Goal: Task Accomplishment & Management: Complete application form

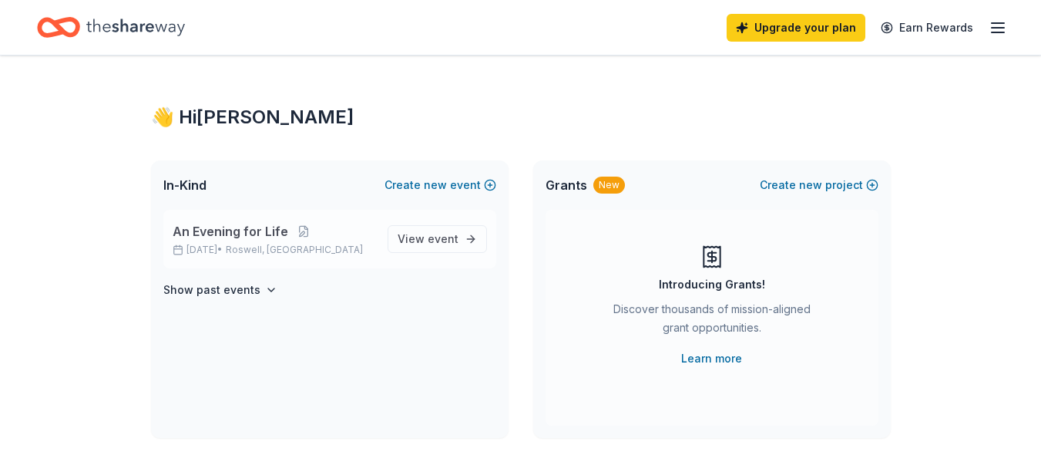
click at [290, 251] on span "Roswell, [GEOGRAPHIC_DATA]" at bounding box center [294, 250] width 137 height 12
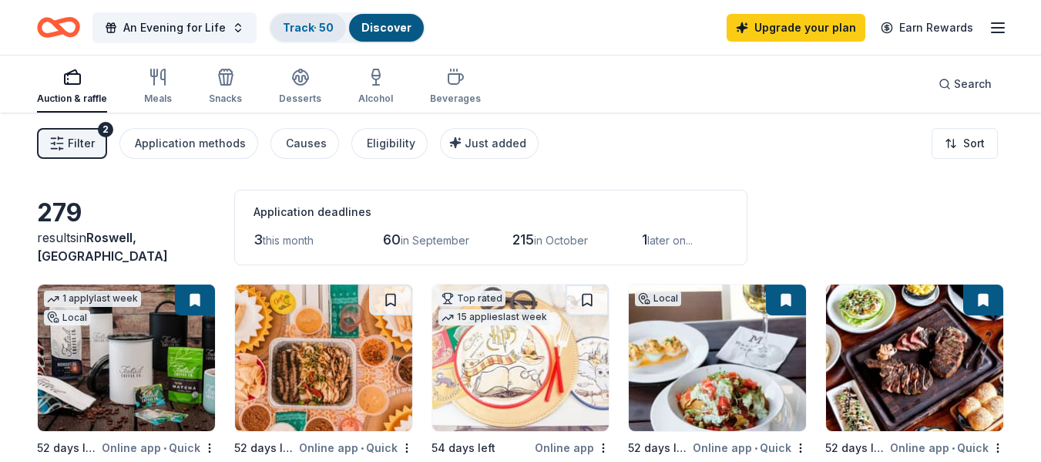
click at [298, 29] on link "Track · 50" at bounding box center [308, 27] width 51 height 13
click at [310, 32] on link "Track · 50" at bounding box center [308, 27] width 51 height 13
click at [297, 30] on link "Track · 50" at bounding box center [308, 27] width 51 height 13
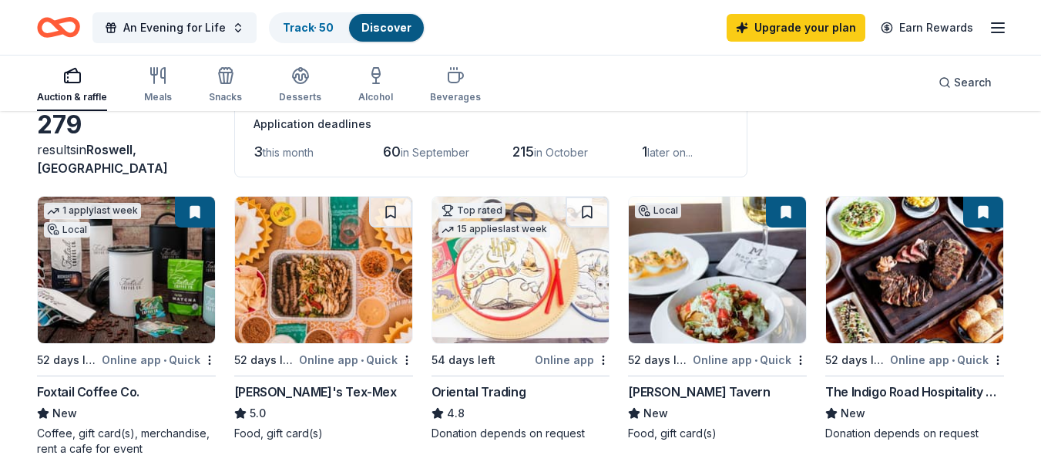
scroll to position [308, 0]
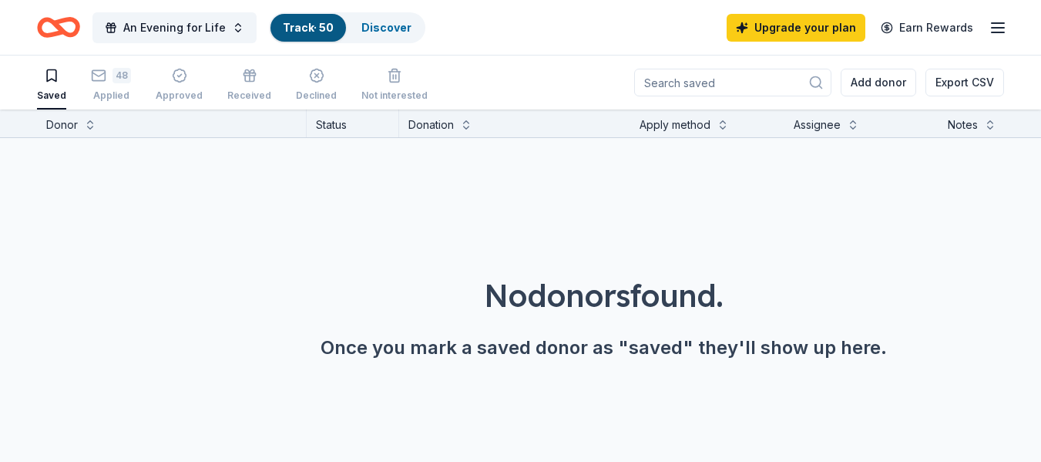
click at [299, 21] on link "Track · 50" at bounding box center [308, 27] width 51 height 13
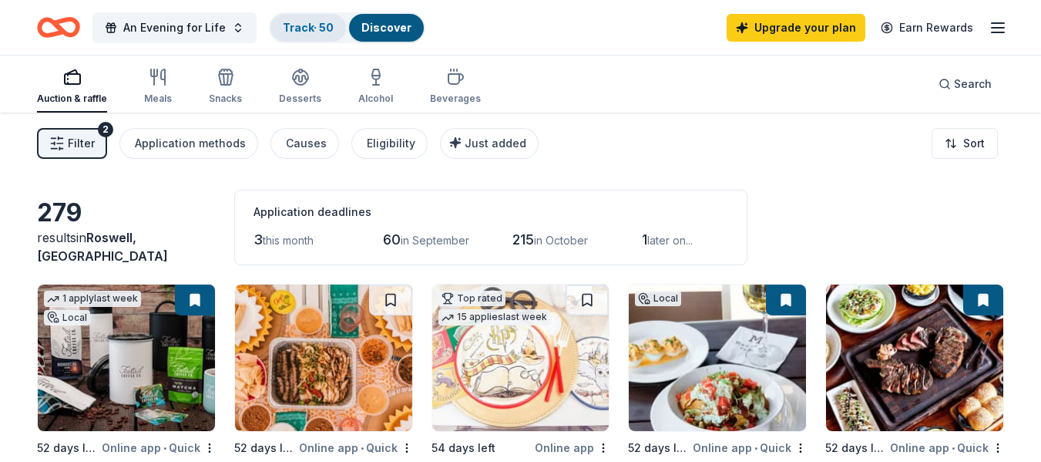
click at [302, 29] on link "Track · 50" at bounding box center [308, 27] width 51 height 13
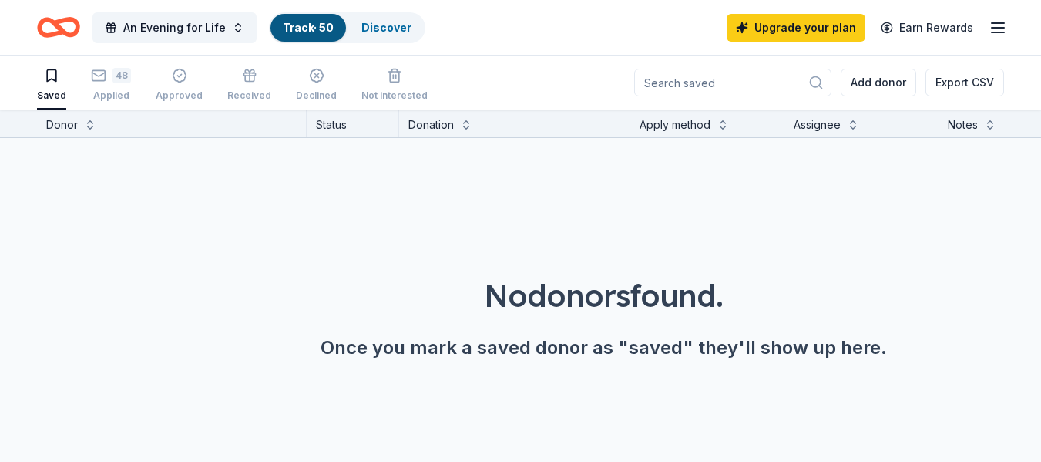
scroll to position [1, 0]
click at [106, 86] on div "48 Applied" at bounding box center [111, 84] width 40 height 34
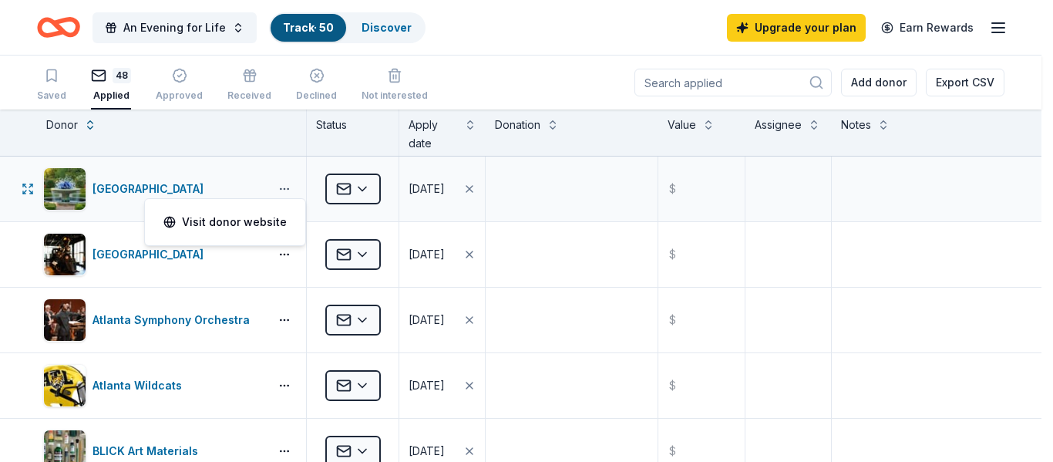
click at [281, 193] on html "An Evening for Life Track · 50 Discover Upgrade your plan Earn Rewards Saved 48…" at bounding box center [526, 231] width 1053 height 462
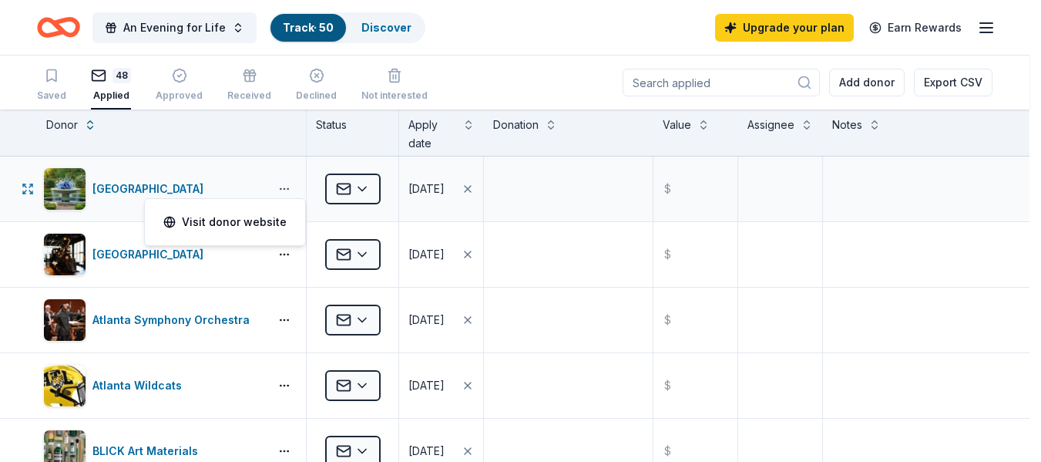
click at [281, 193] on html "An Evening for Life Track · 50 Discover Upgrade your plan Earn Rewards Saved 48…" at bounding box center [520, 231] width 1041 height 462
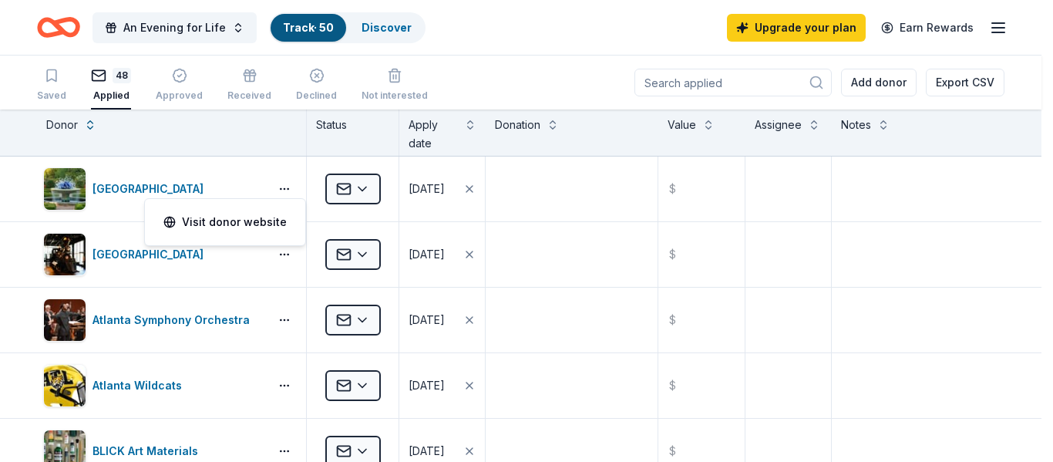
click at [168, 87] on html "An Evening for Life Track · 50 Discover Upgrade your plan Earn Rewards Saved 48…" at bounding box center [526, 231] width 1053 height 462
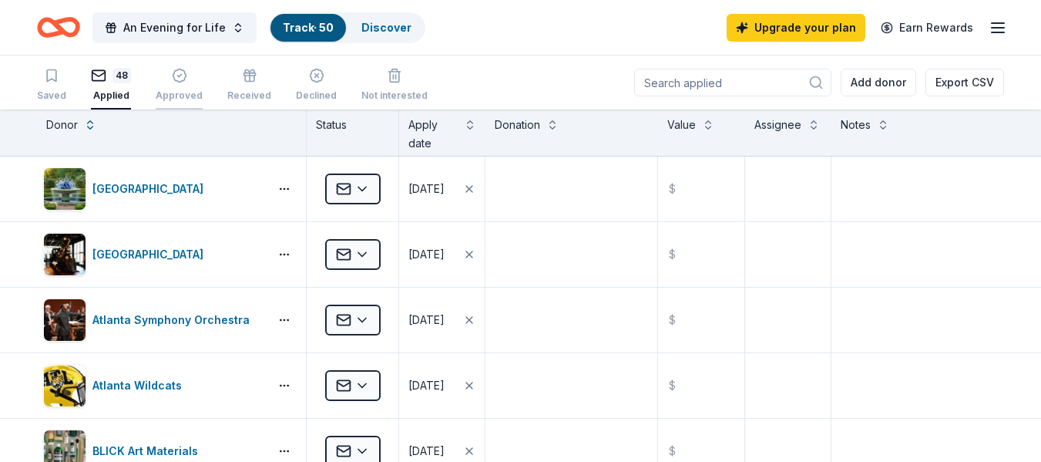
click at [174, 96] on div "Approved" at bounding box center [179, 95] width 47 height 12
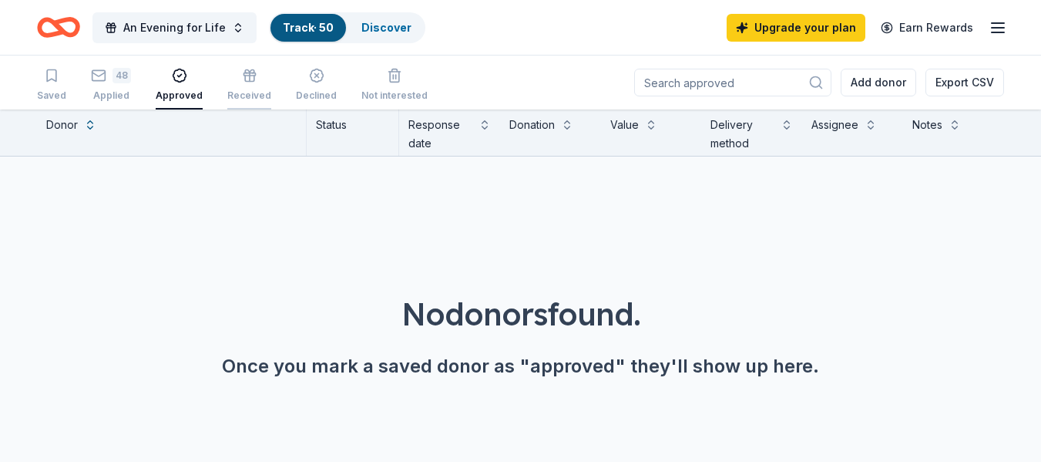
click at [256, 90] on div "Received" at bounding box center [249, 95] width 44 height 12
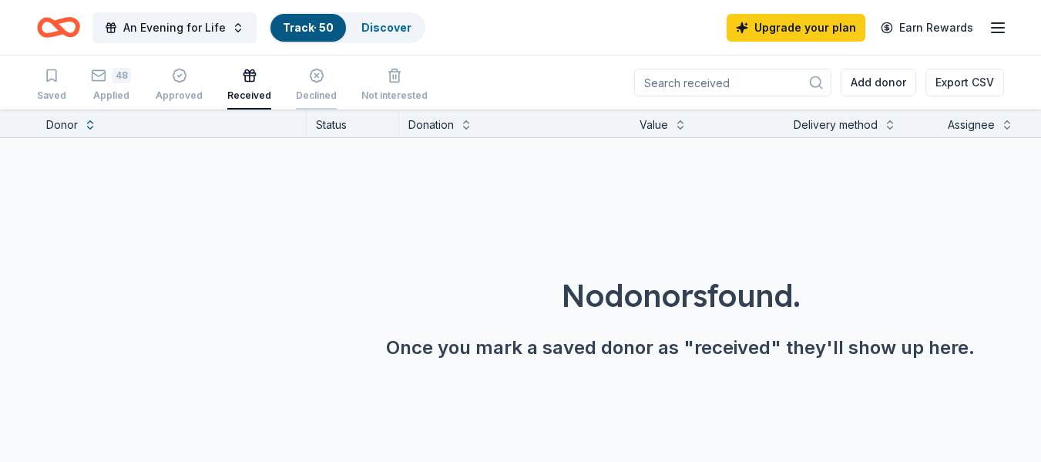
click at [304, 89] on div "Declined" at bounding box center [316, 95] width 41 height 12
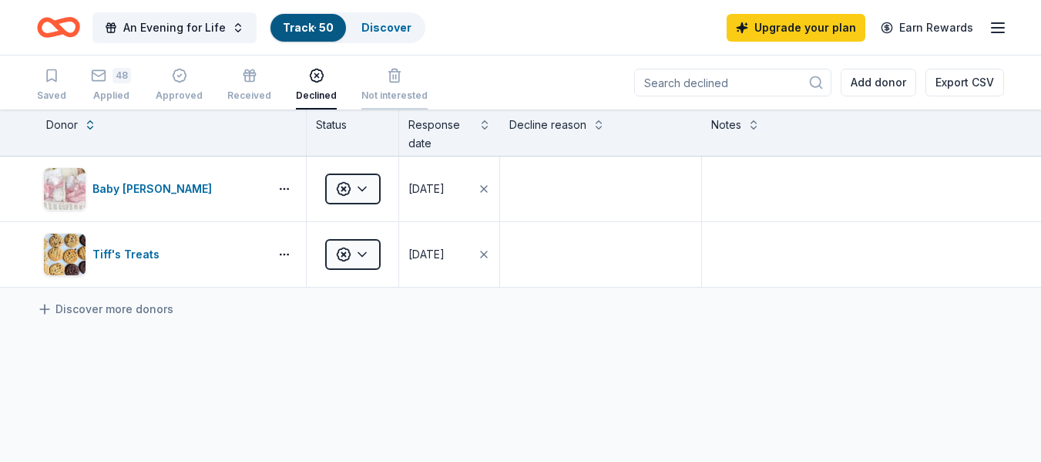
click at [402, 84] on div "Not interested" at bounding box center [395, 85] width 66 height 34
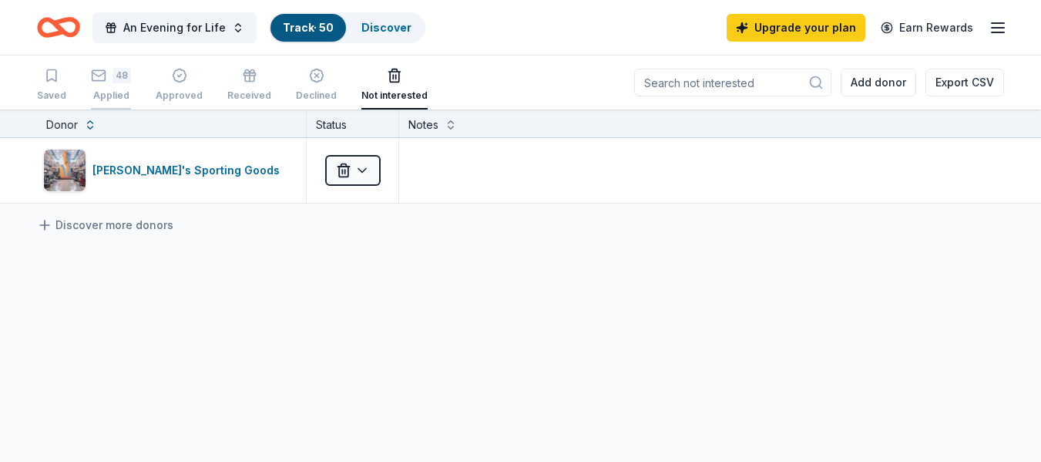
click at [106, 89] on div "48 Applied" at bounding box center [111, 85] width 40 height 34
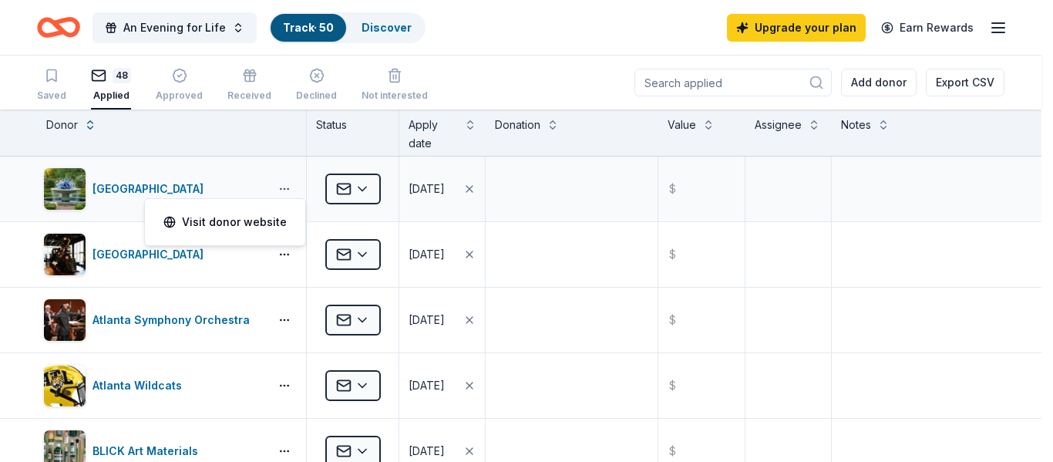
click at [288, 185] on html "An Evening for Life Track · 50 Discover Upgrade your plan Earn Rewards Saved 48…" at bounding box center [526, 231] width 1053 height 462
click at [221, 223] on link "Visit donor website" at bounding box center [224, 222] width 123 height 18
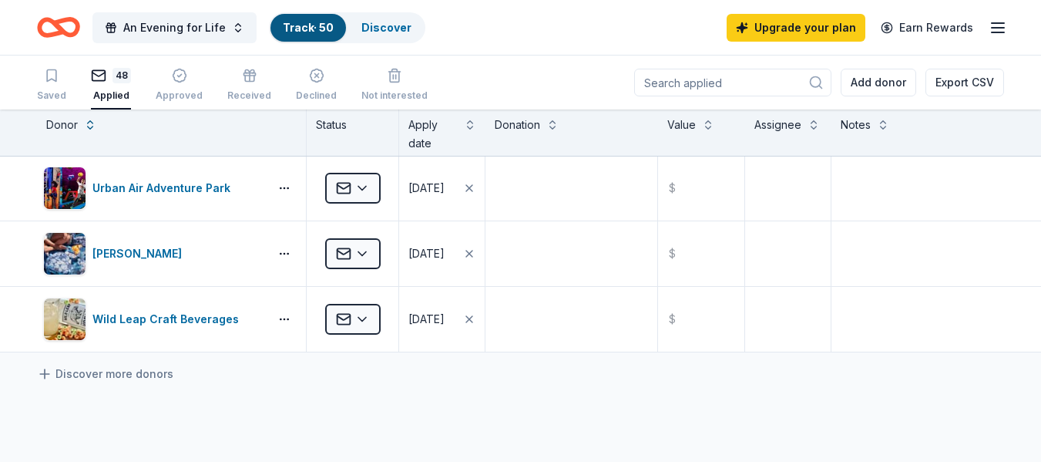
scroll to position [3006, 0]
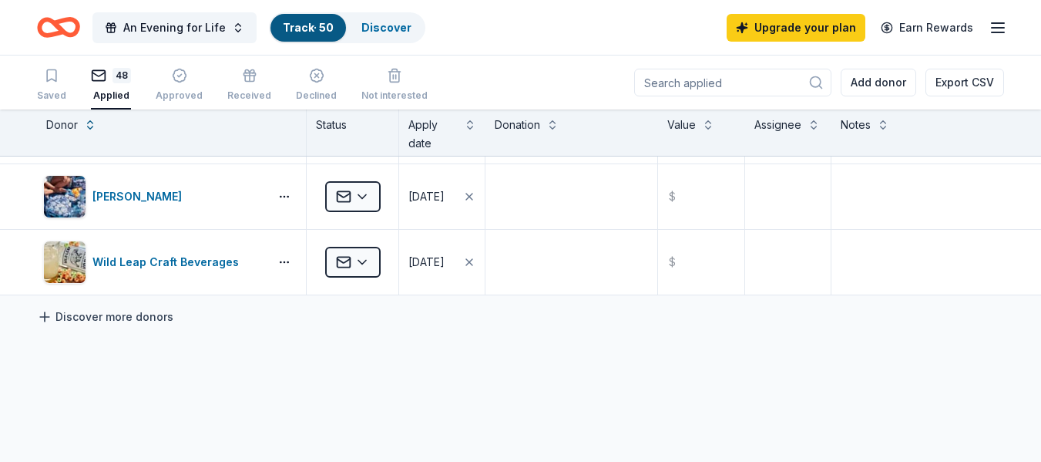
click at [134, 312] on link "Discover more donors" at bounding box center [105, 317] width 136 height 18
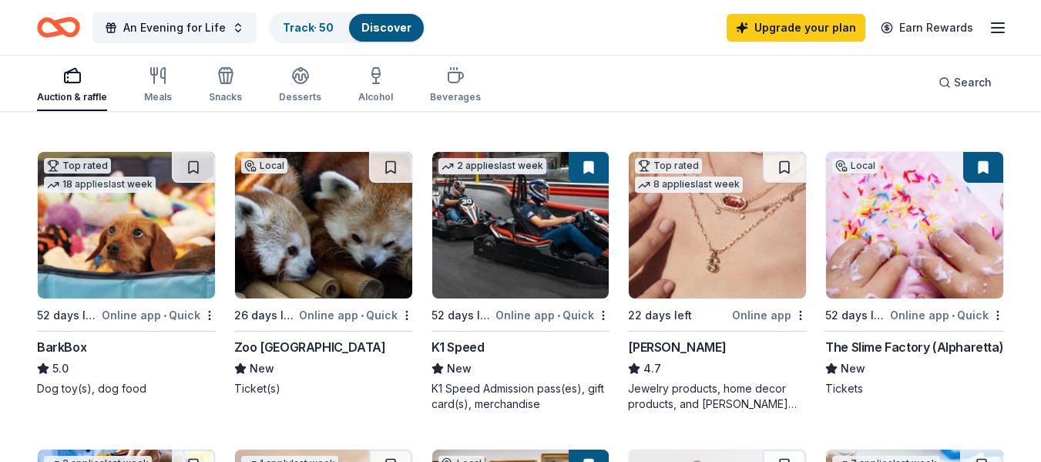
scroll to position [385, 0]
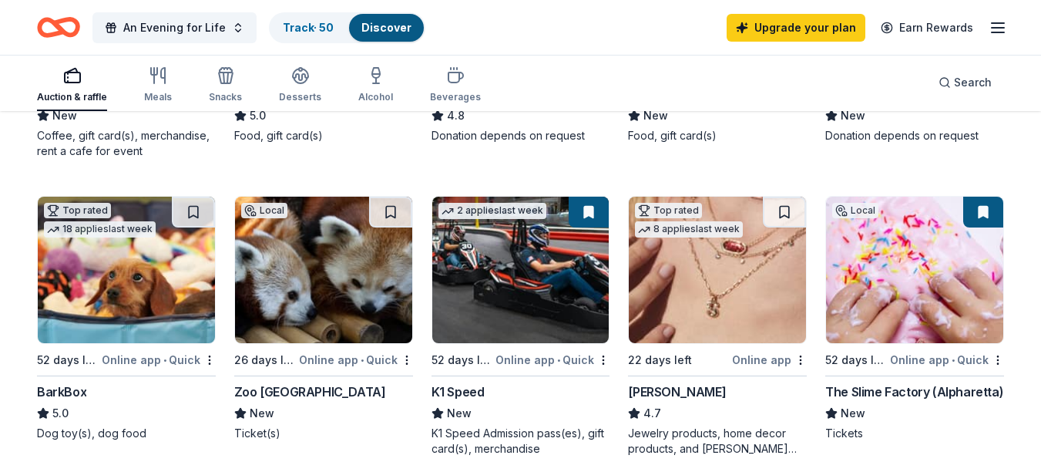
click at [345, 281] on img at bounding box center [323, 270] width 177 height 146
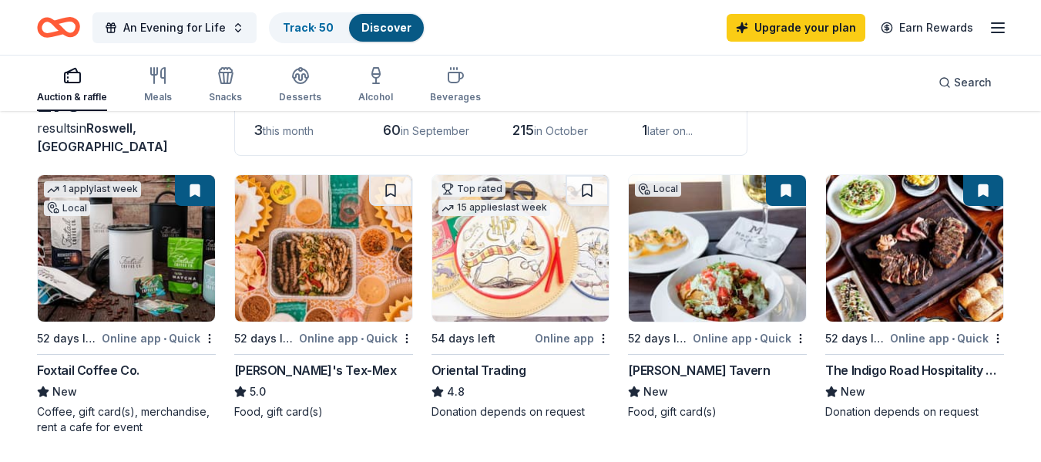
scroll to position [0, 0]
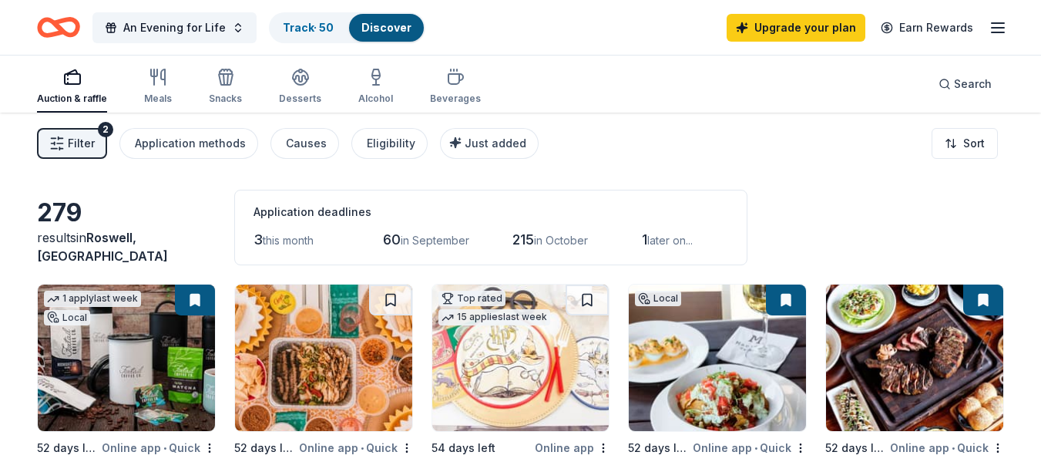
click at [1001, 29] on icon "button" at bounding box center [998, 27] width 18 height 18
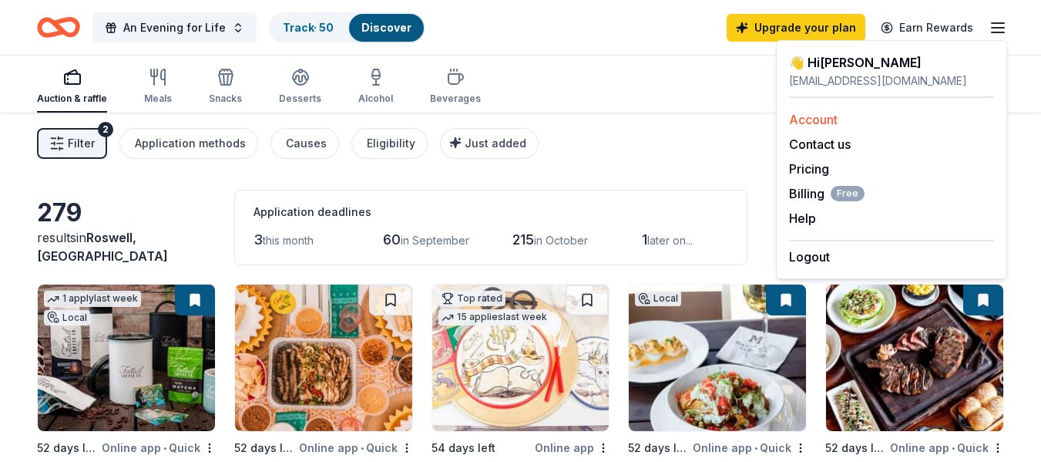
click at [836, 123] on link "Account" at bounding box center [813, 119] width 49 height 15
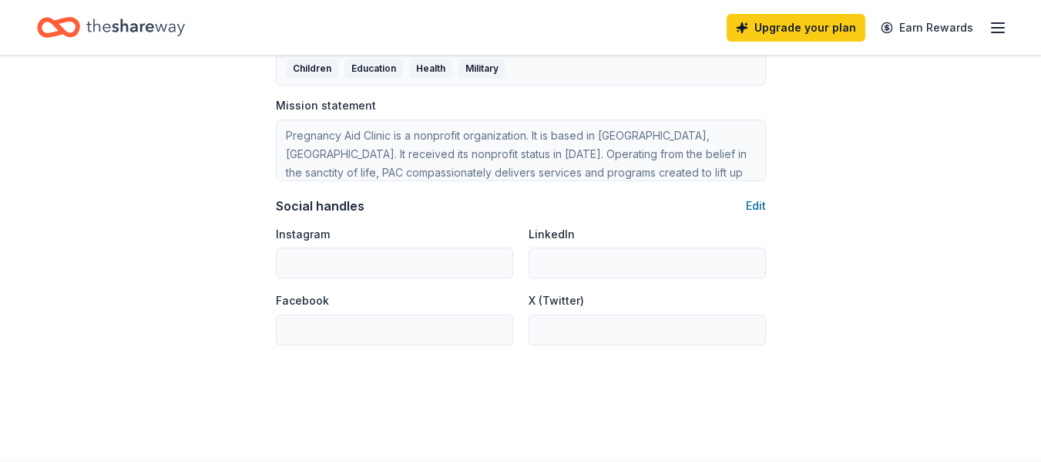
scroll to position [774, 0]
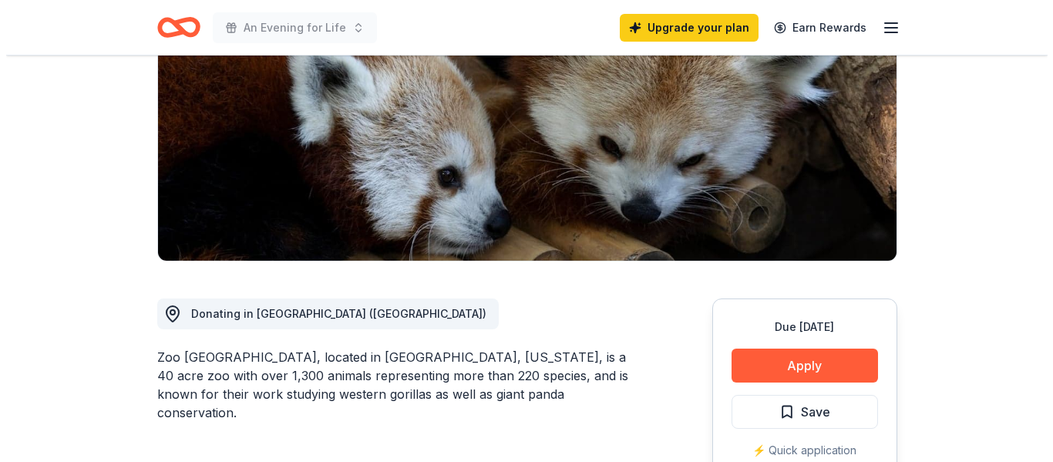
scroll to position [231, 0]
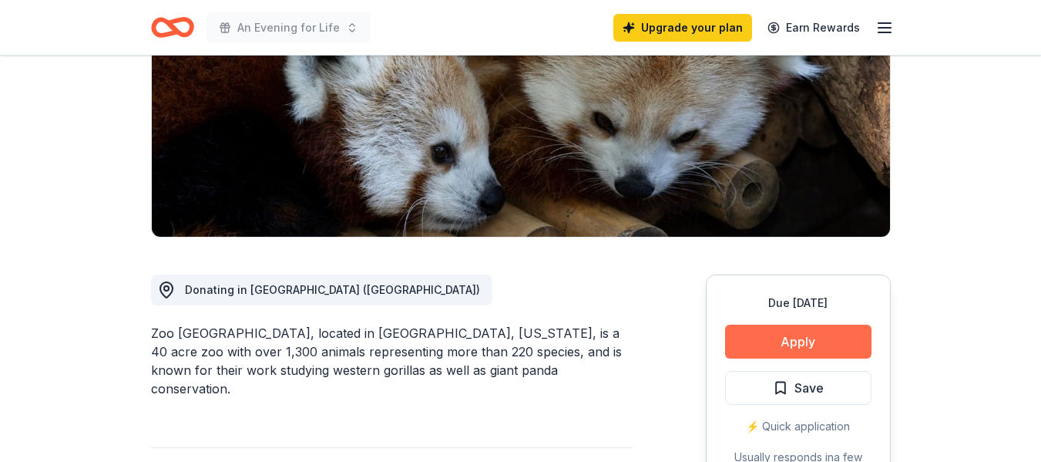
click at [792, 342] on button "Apply" at bounding box center [798, 342] width 146 height 34
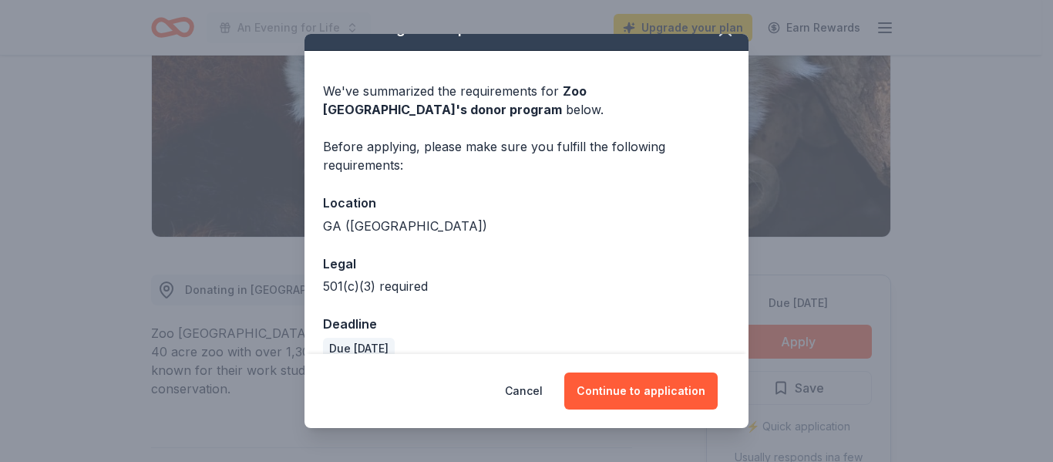
scroll to position [51, 0]
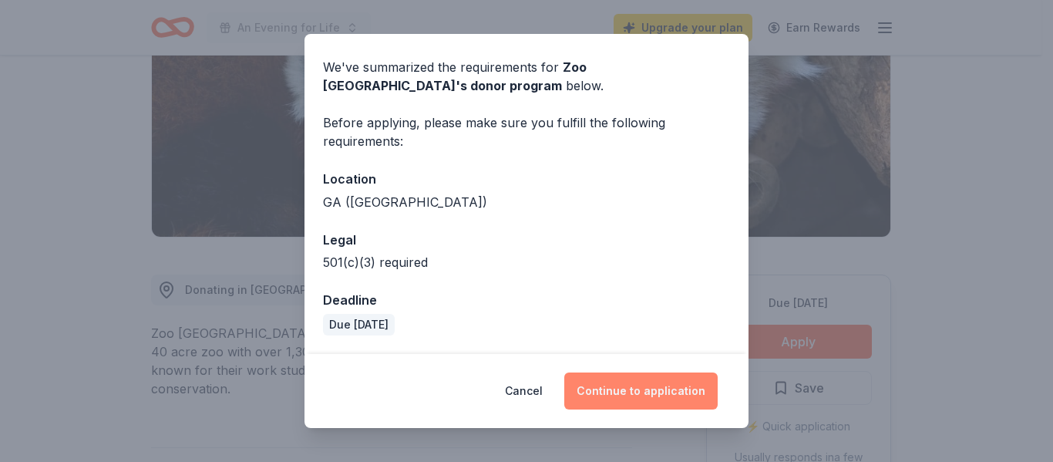
click at [669, 388] on button "Continue to application" at bounding box center [640, 390] width 153 height 37
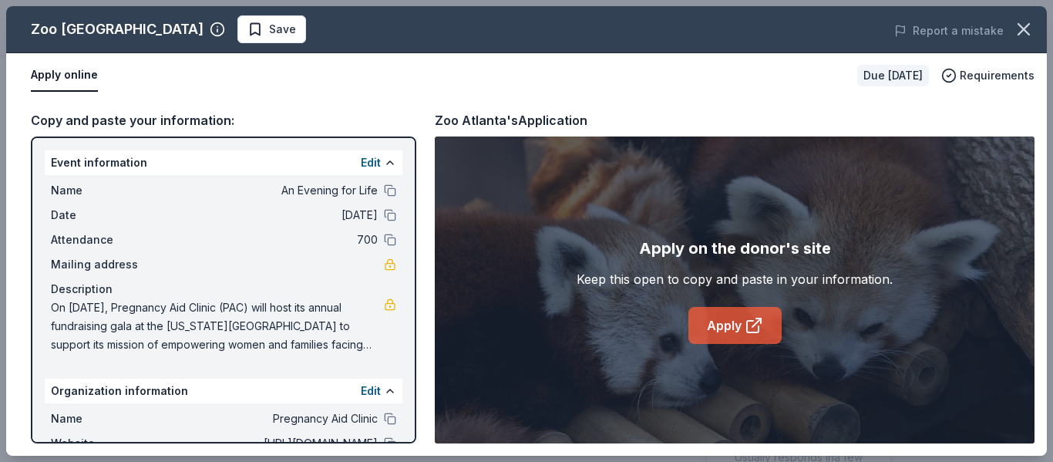
click at [732, 329] on link "Apply" at bounding box center [734, 325] width 93 height 37
